Goal: Task Accomplishment & Management: Manage account settings

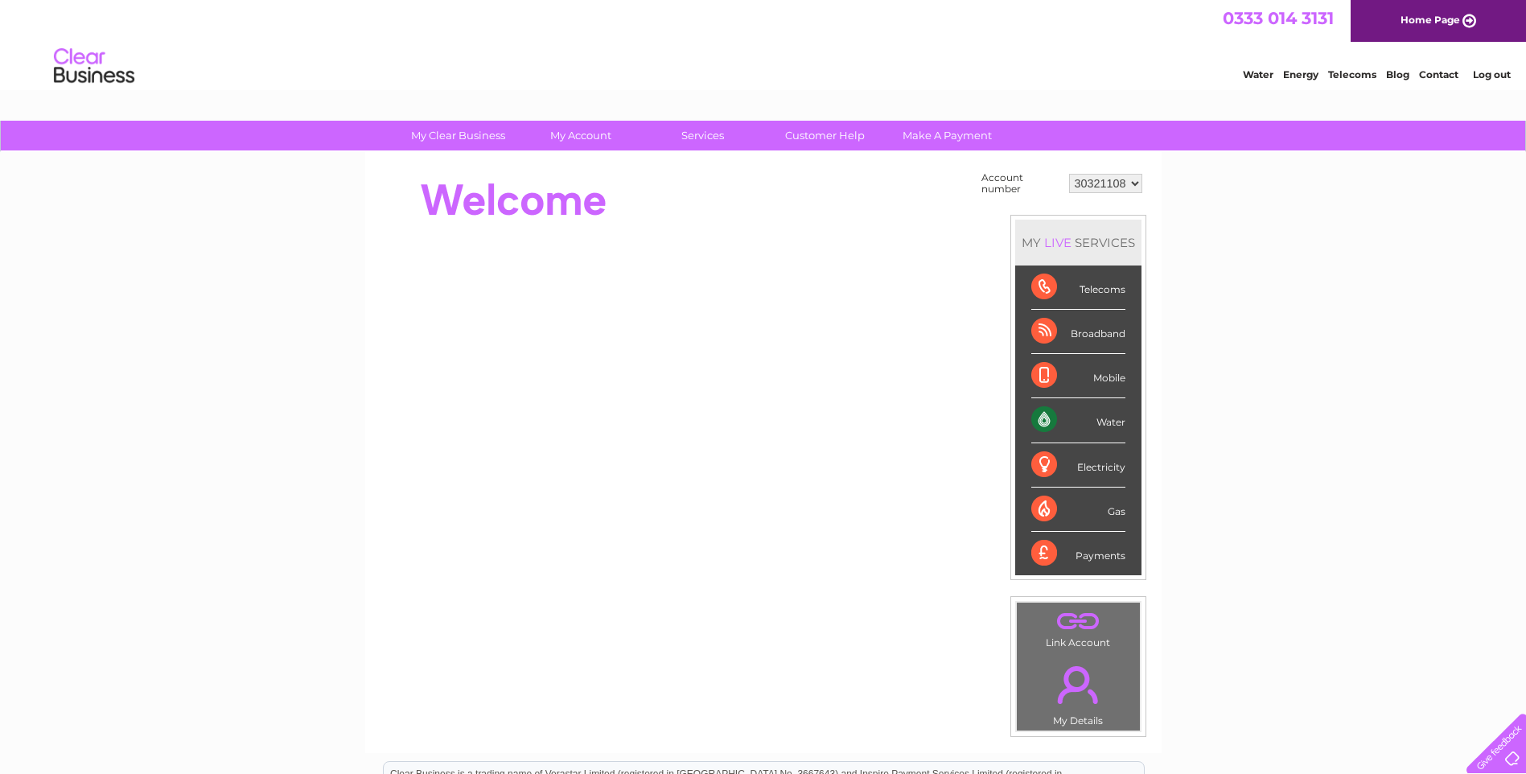
click at [1086, 419] on div "Water" at bounding box center [1078, 420] width 94 height 44
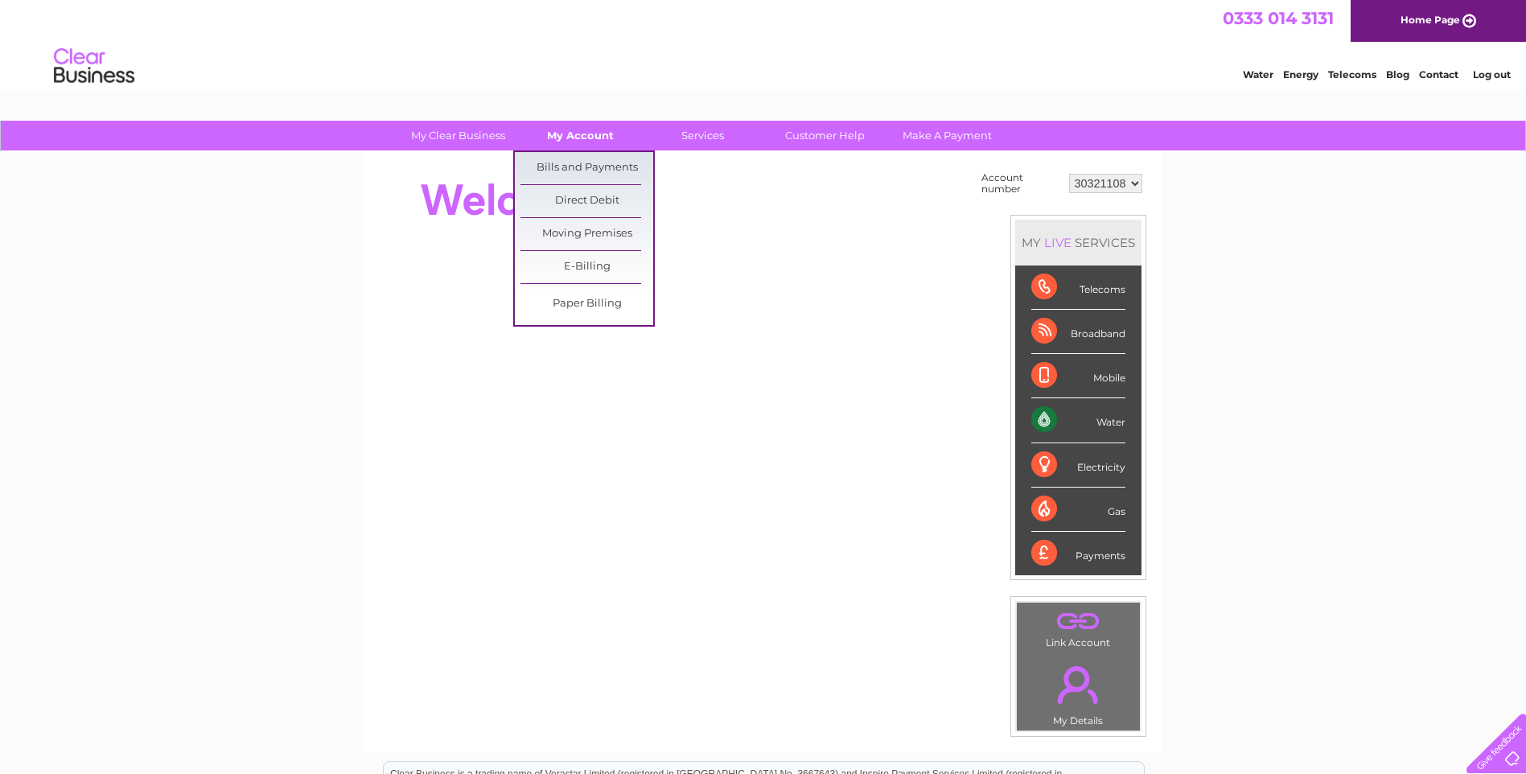
click at [574, 137] on link "My Account" at bounding box center [580, 136] width 133 height 30
click at [570, 168] on link "Bills and Payments" at bounding box center [586, 168] width 133 height 32
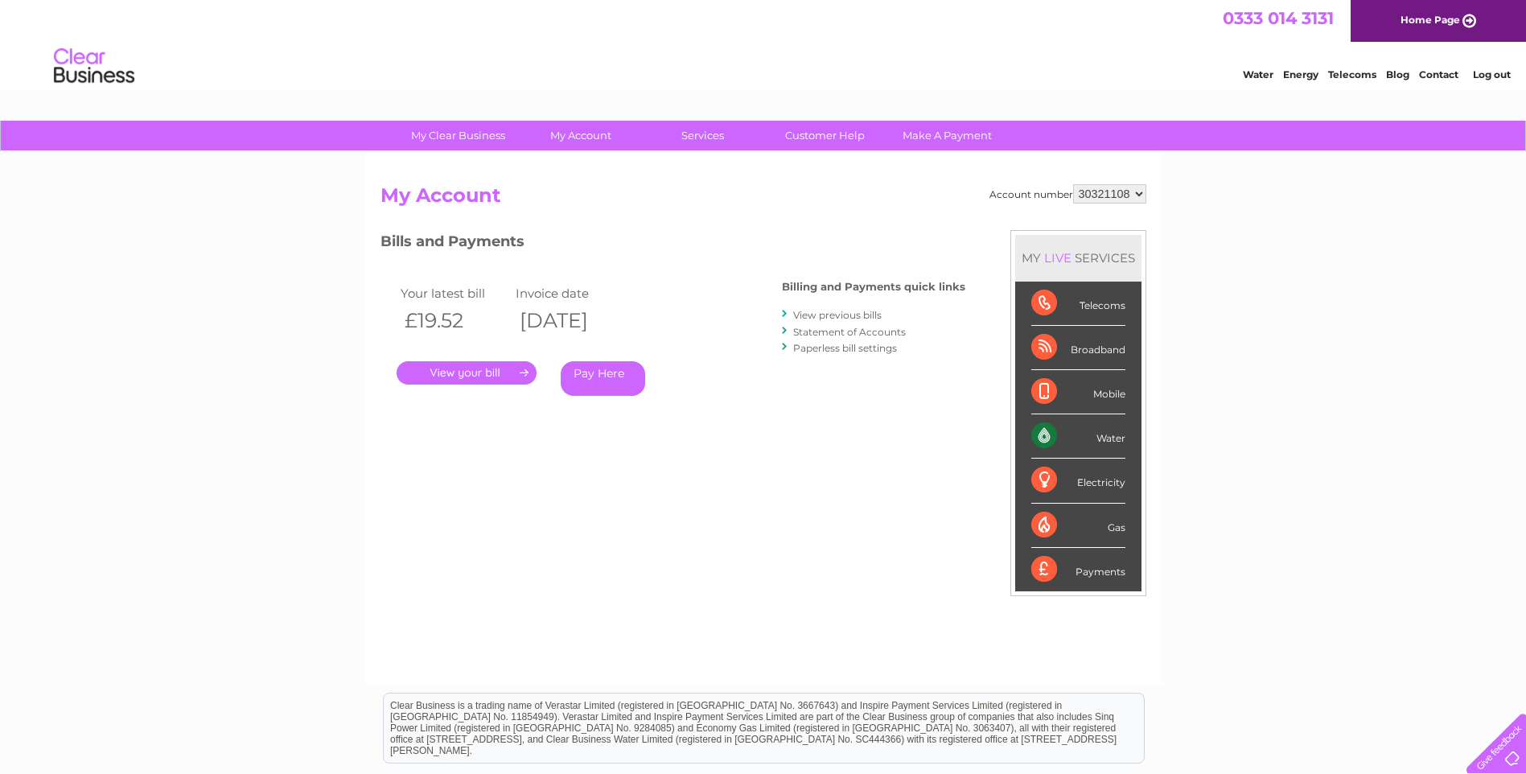
click at [814, 332] on link "Statement of Accounts" at bounding box center [849, 332] width 113 height 12
